Goal: Task Accomplishment & Management: Use online tool/utility

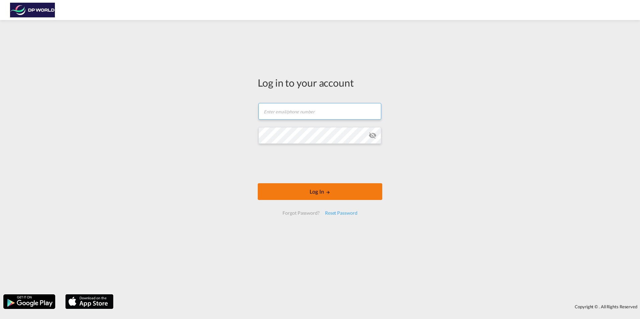
type input "ada.fernandez@dpworld.com"
click at [316, 191] on button "Log In" at bounding box center [320, 191] width 125 height 17
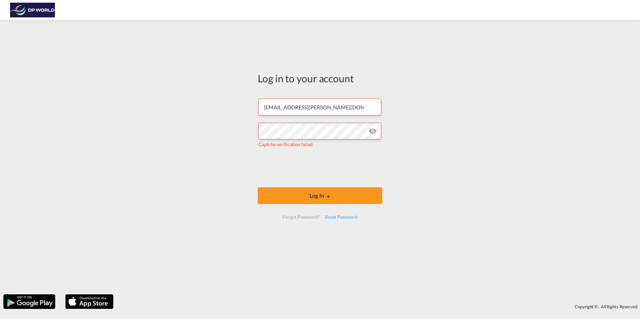
click at [371, 131] on md-icon "icon-eye-off" at bounding box center [373, 131] width 8 height 8
click at [320, 196] on button "Log In" at bounding box center [320, 196] width 125 height 17
